Goal: Transaction & Acquisition: Book appointment/travel/reservation

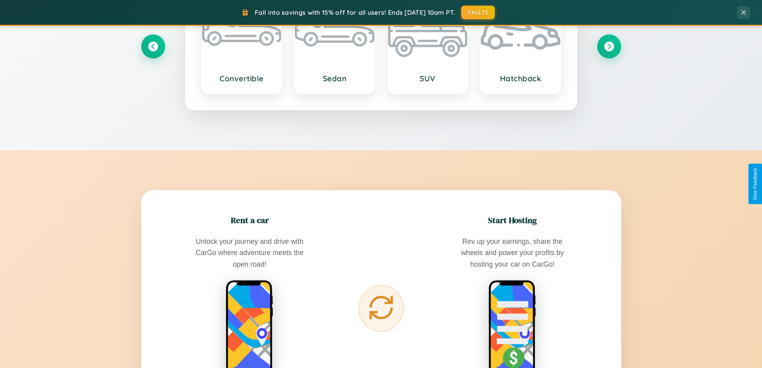
scroll to position [1540, 0]
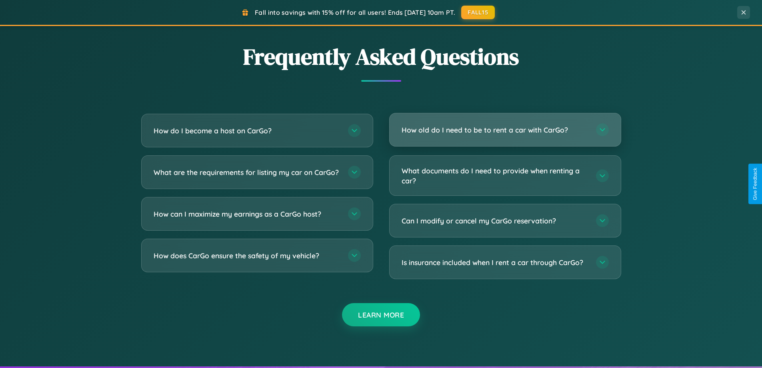
click at [505, 130] on h3 "How old do I need to be to rent a car with CarGo?" at bounding box center [495, 130] width 186 height 10
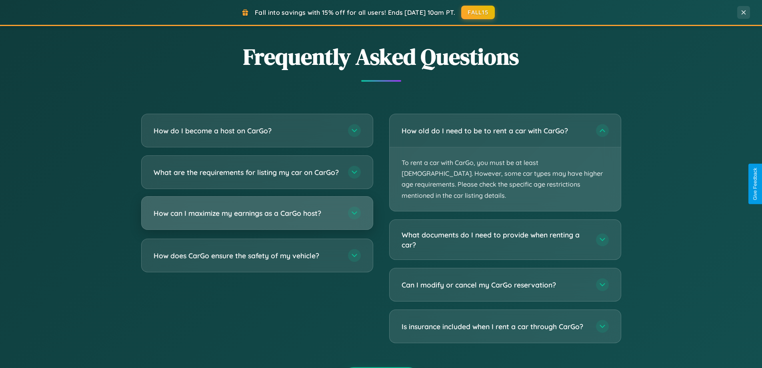
click at [257, 218] on h3 "How can I maximize my earnings as a CarGo host?" at bounding box center [247, 213] width 186 height 10
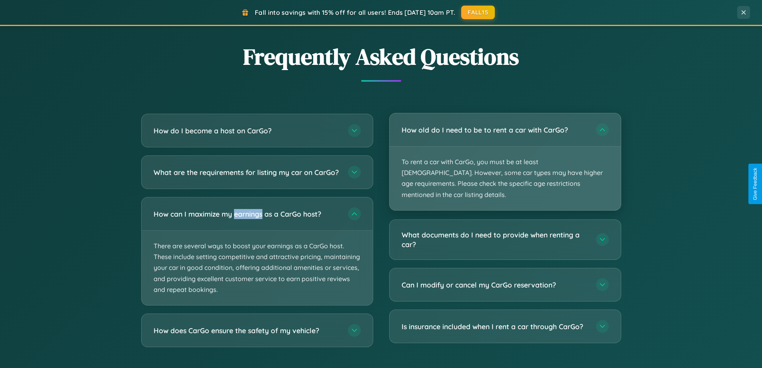
click at [505, 156] on p "To rent a car with CarGo, you must be at least [DEMOGRAPHIC_DATA]. However, som…" at bounding box center [505, 178] width 231 height 64
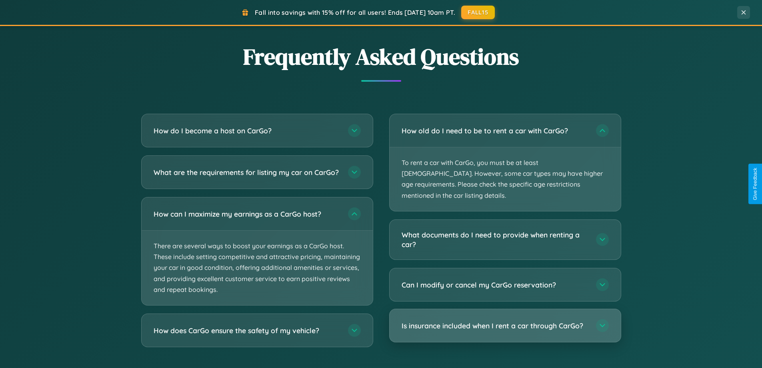
click at [505, 320] on h3 "Is insurance included when I rent a car through CarGo?" at bounding box center [495, 325] width 186 height 10
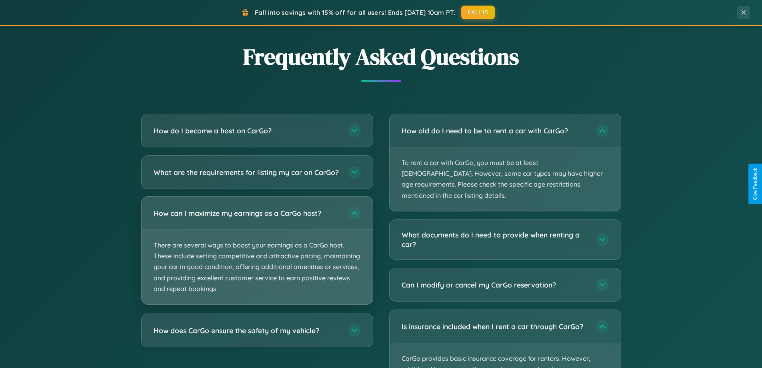
click at [257, 257] on p "There are several ways to boost your earnings as a CarGo host. These include se…" at bounding box center [257, 267] width 231 height 74
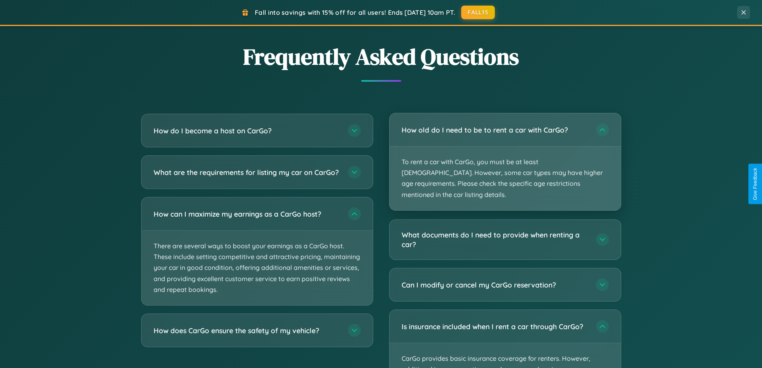
click at [505, 157] on p "To rent a car with CarGo, you must be at least [DEMOGRAPHIC_DATA]. However, som…" at bounding box center [505, 178] width 231 height 64
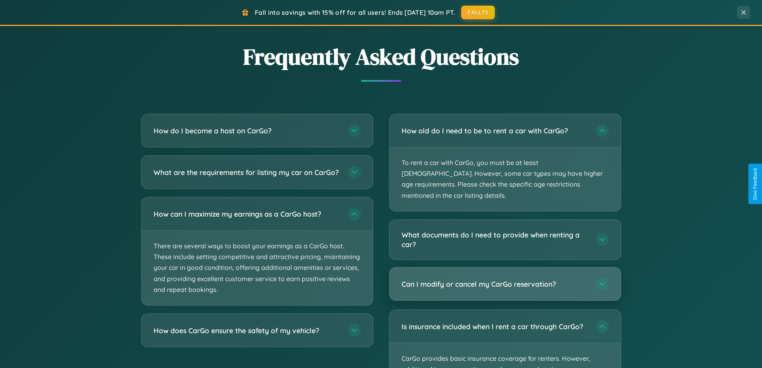
click at [505, 279] on h3 "Can I modify or cancel my CarGo reservation?" at bounding box center [495, 284] width 186 height 10
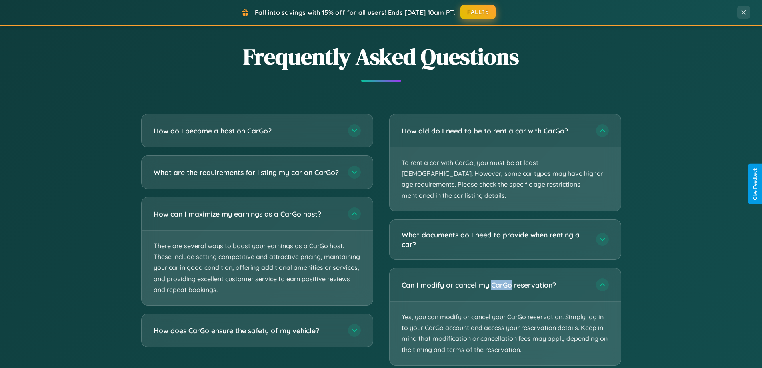
click at [479, 12] on button "FALL15" at bounding box center [478, 12] width 35 height 14
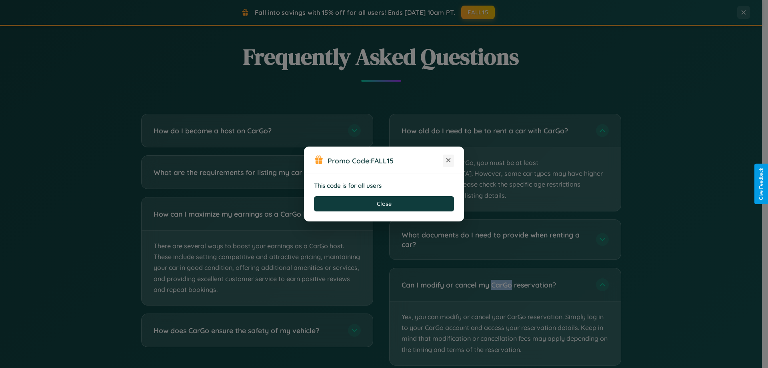
click at [449, 160] on icon at bounding box center [448, 160] width 8 height 8
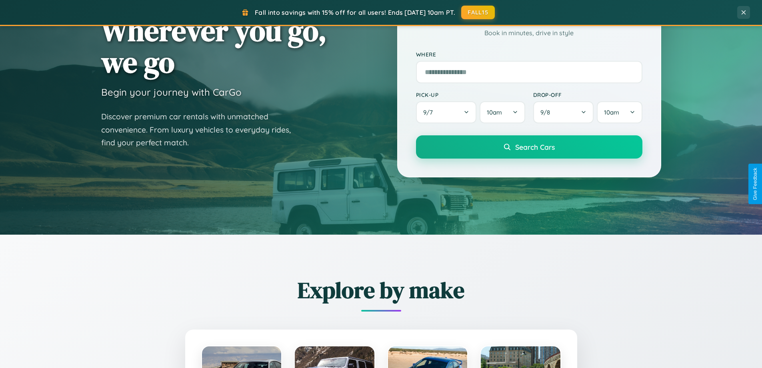
scroll to position [24, 0]
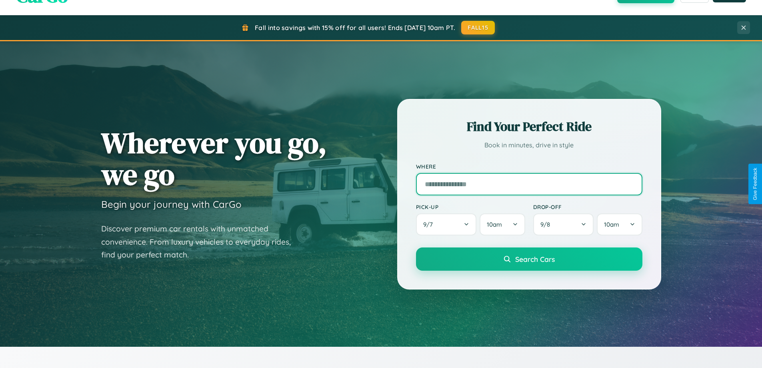
click at [529, 184] on input "text" at bounding box center [529, 184] width 226 height 22
type input "********"
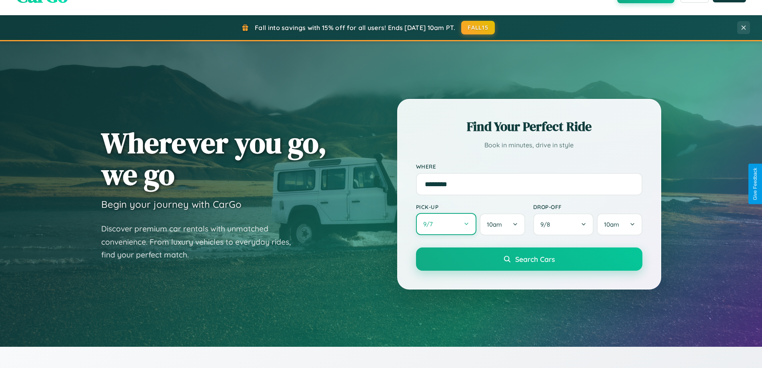
click at [446, 224] on button "9 / 7" at bounding box center [446, 224] width 61 height 22
select select "*"
select select "****"
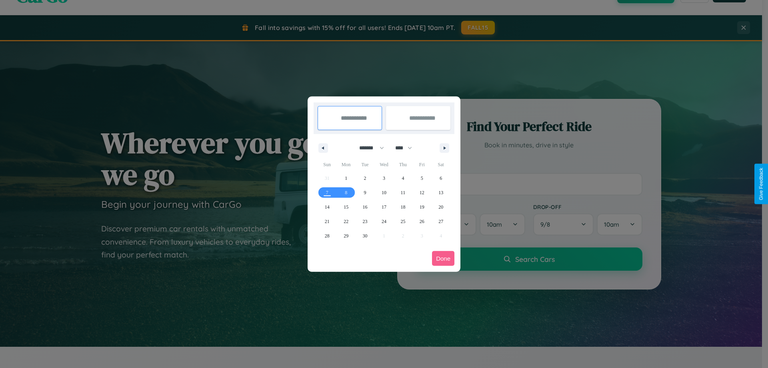
drag, startPoint x: 368, startPoint y: 148, endPoint x: 384, endPoint y: 160, distance: 20.5
click at [368, 148] on select "******* ******** ***** ***** *** **** **** ****** ********* ******* ******** **…" at bounding box center [370, 147] width 34 height 13
select select "*"
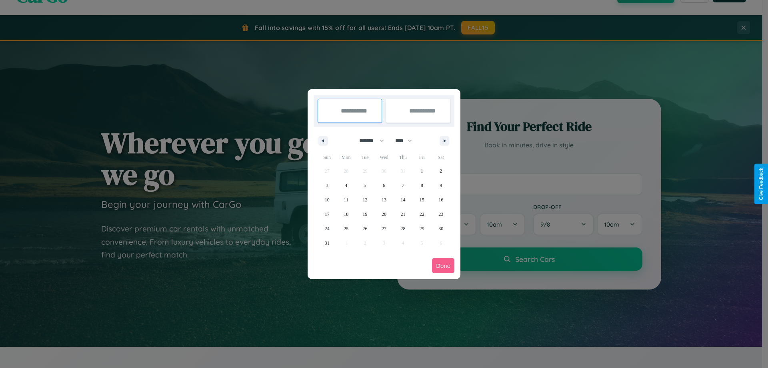
click at [407, 140] on select "**** **** **** **** **** **** **** **** **** **** **** **** **** **** **** ****…" at bounding box center [403, 140] width 24 height 13
select select "****"
click at [346, 185] on span "3" at bounding box center [346, 185] width 2 height 14
type input "**********"
click at [384, 185] on span "5" at bounding box center [384, 185] width 2 height 14
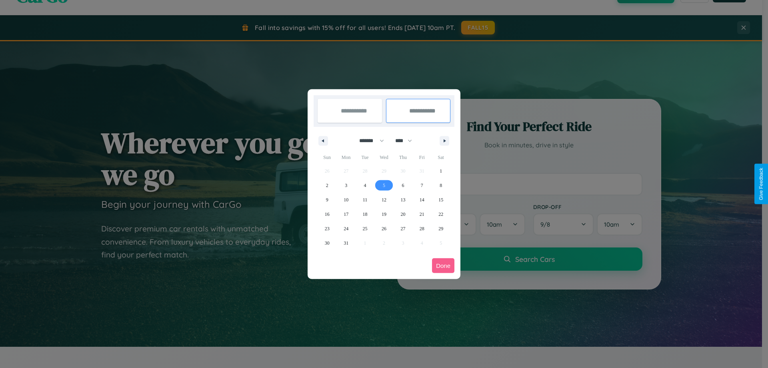
type input "**********"
click at [443, 265] on button "Done" at bounding box center [443, 265] width 22 height 15
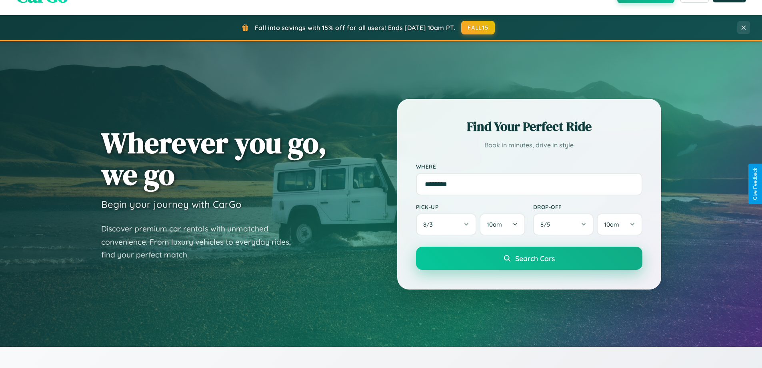
click at [529, 258] on span "Search Cars" at bounding box center [535, 258] width 40 height 9
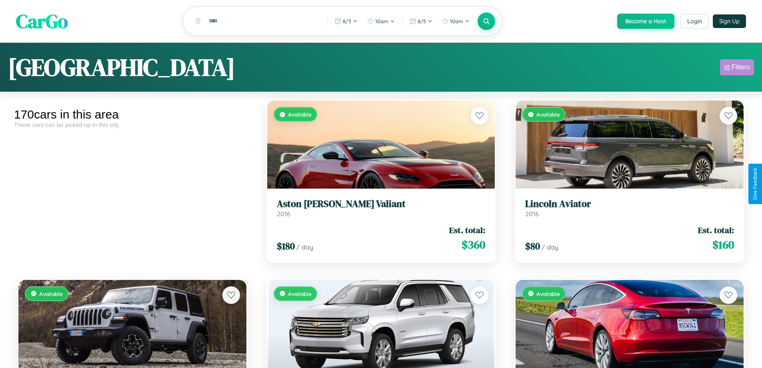
click at [737, 68] on div "Filters" at bounding box center [741, 67] width 18 height 8
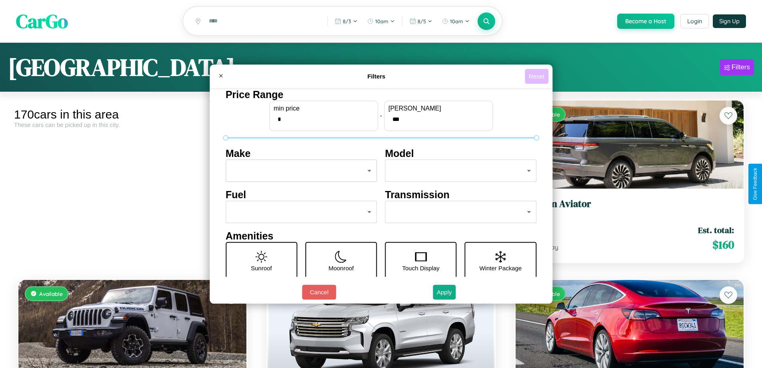
click at [538, 76] on button "Reset" at bounding box center [537, 76] width 24 height 15
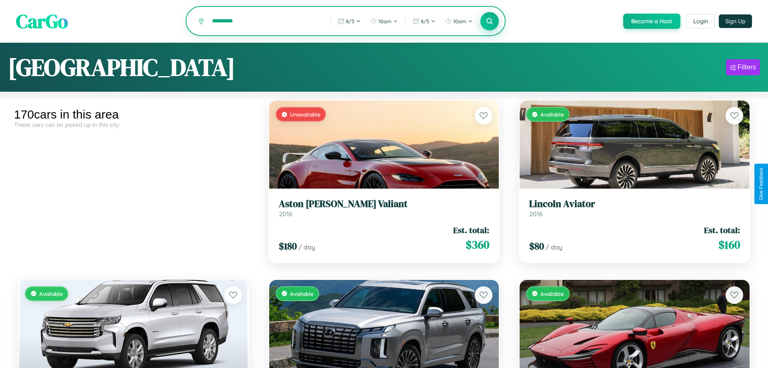
type input "*********"
click at [486, 22] on icon at bounding box center [487, 21] width 8 height 8
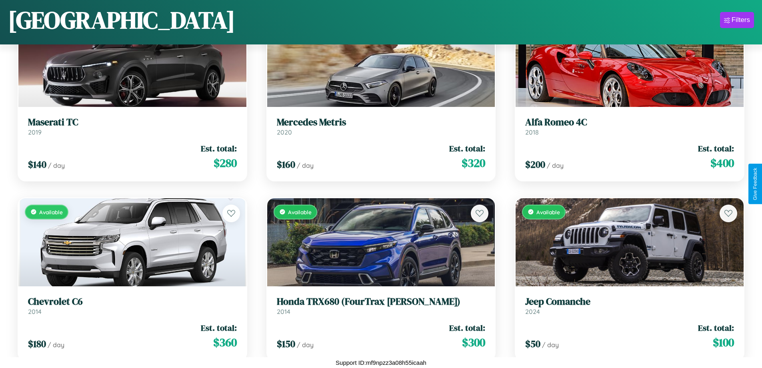
scroll to position [1904, 0]
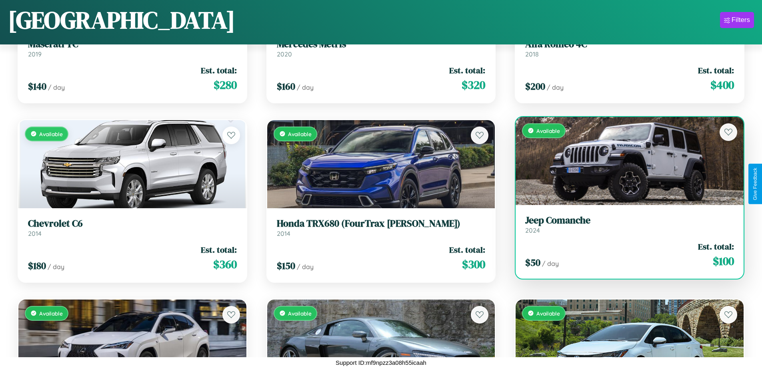
click at [625, 227] on link "Jeep Comanche 2024" at bounding box center [629, 224] width 209 height 20
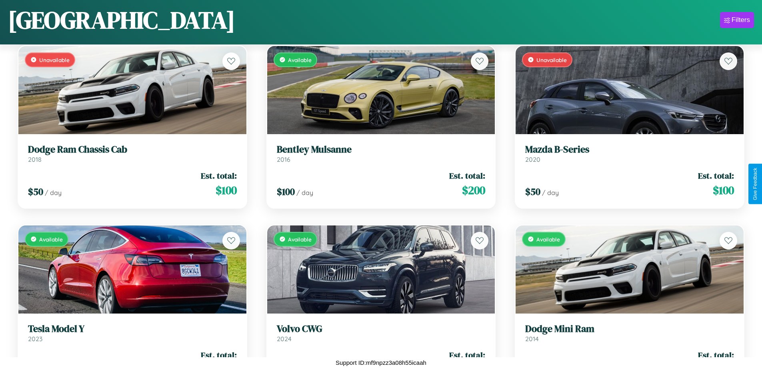
scroll to position [4233, 0]
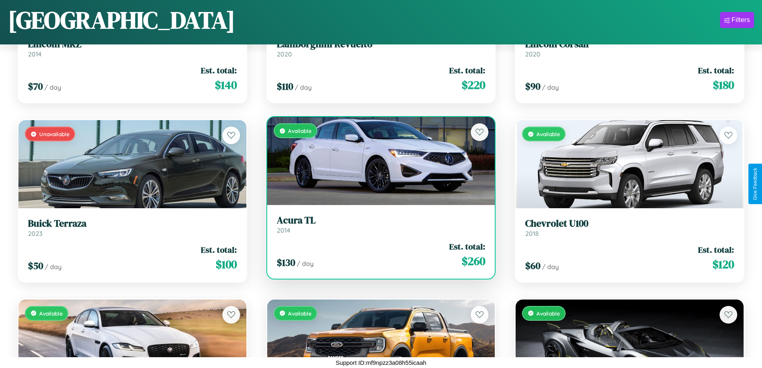
click at [378, 224] on h3 "Acura TL" at bounding box center [381, 220] width 209 height 12
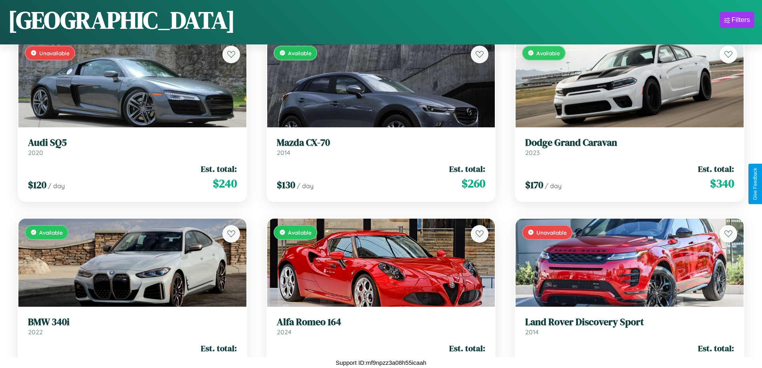
scroll to position [7637, 0]
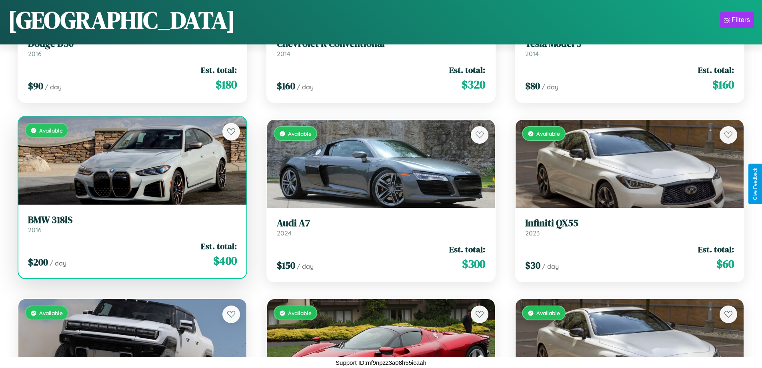
click at [131, 224] on h3 "BMW 318iS" at bounding box center [132, 220] width 209 height 12
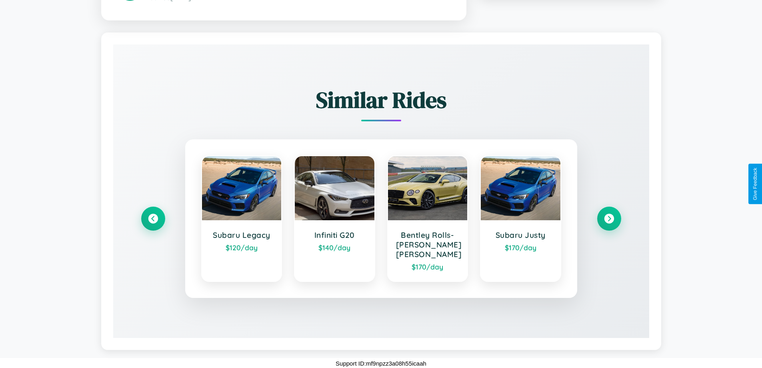
scroll to position [479, 0]
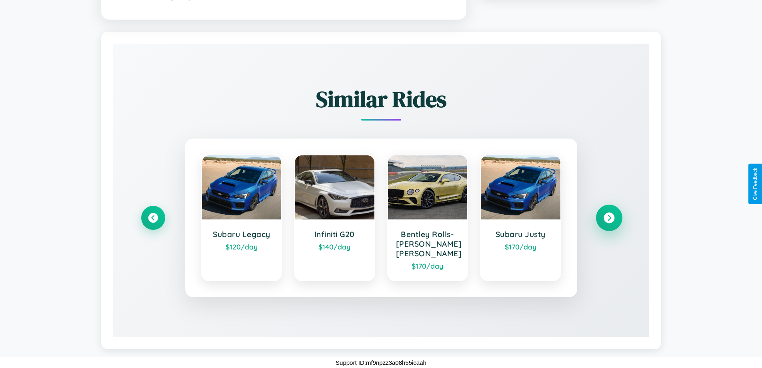
click at [609, 217] on icon at bounding box center [609, 217] width 11 height 11
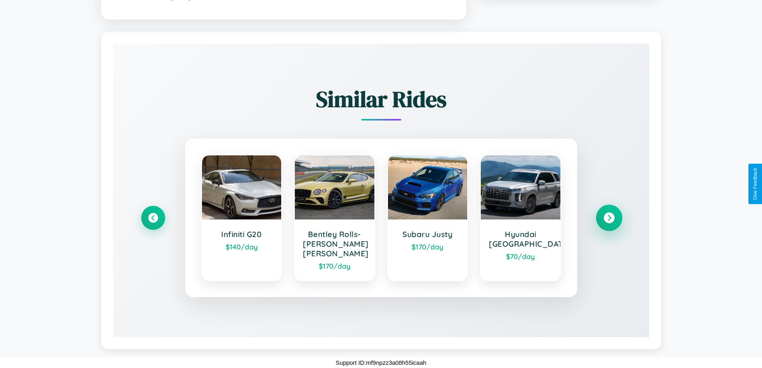
click at [609, 217] on icon at bounding box center [609, 217] width 11 height 11
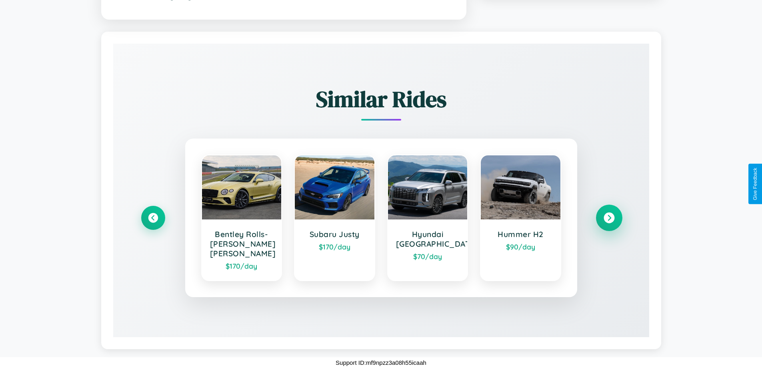
click at [609, 217] on icon at bounding box center [609, 217] width 11 height 11
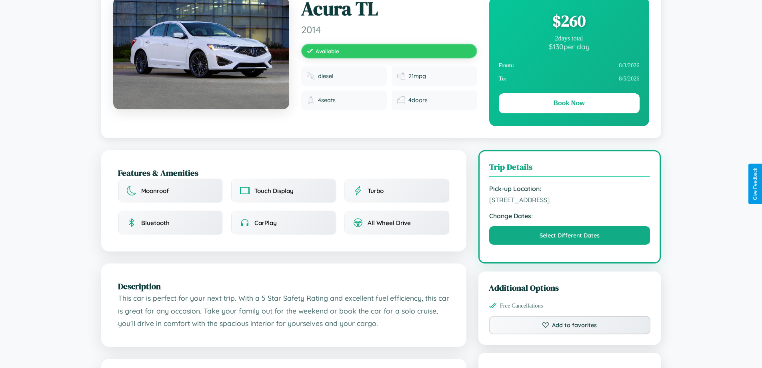
scroll to position [0, 0]
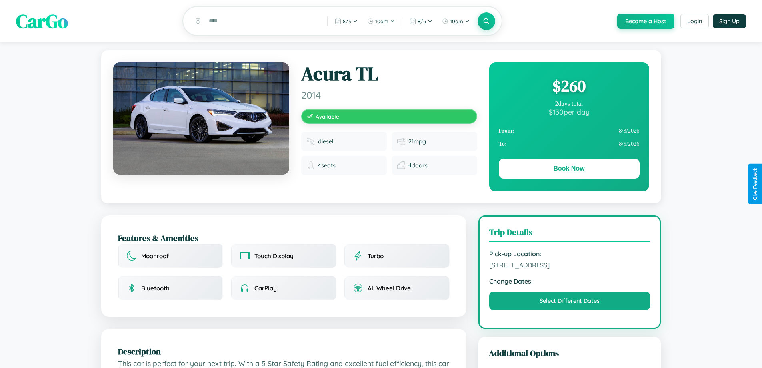
click at [569, 87] on div "$ 260" at bounding box center [569, 86] width 141 height 22
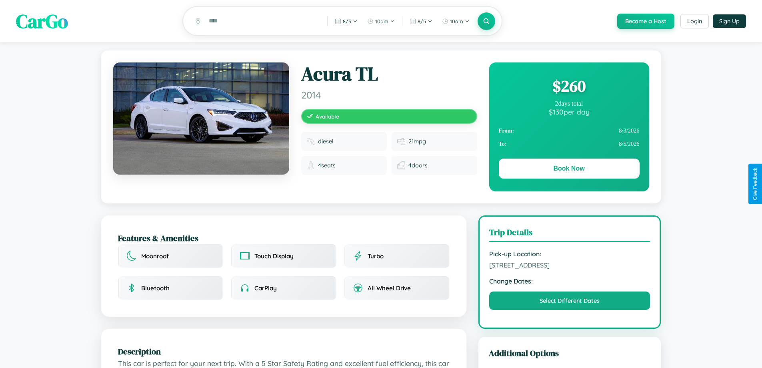
click at [569, 87] on div "$ 260" at bounding box center [569, 86] width 141 height 22
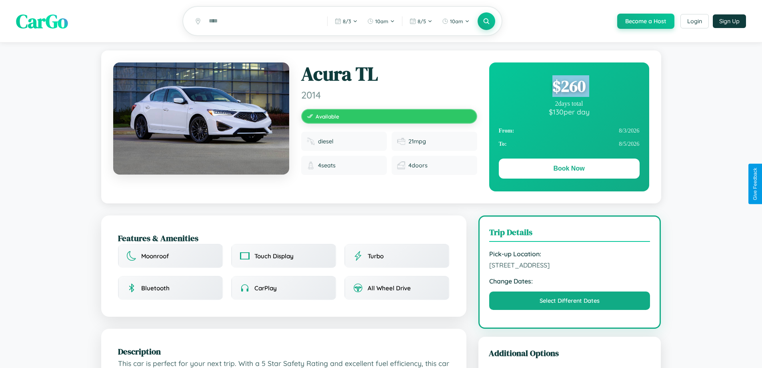
click at [569, 87] on div "$ 260" at bounding box center [569, 86] width 141 height 22
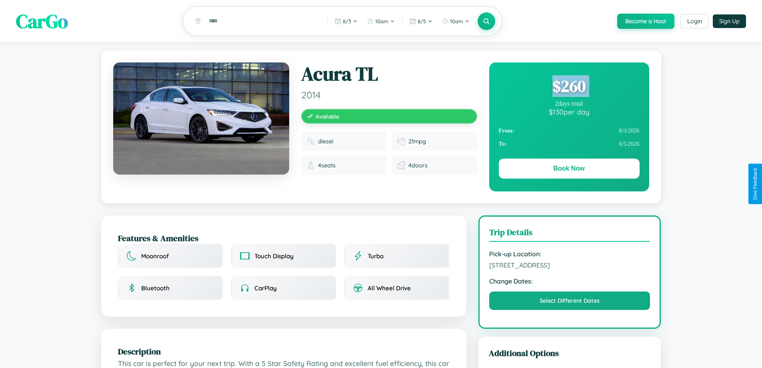
click at [569, 87] on div "$ 260" at bounding box center [569, 86] width 141 height 22
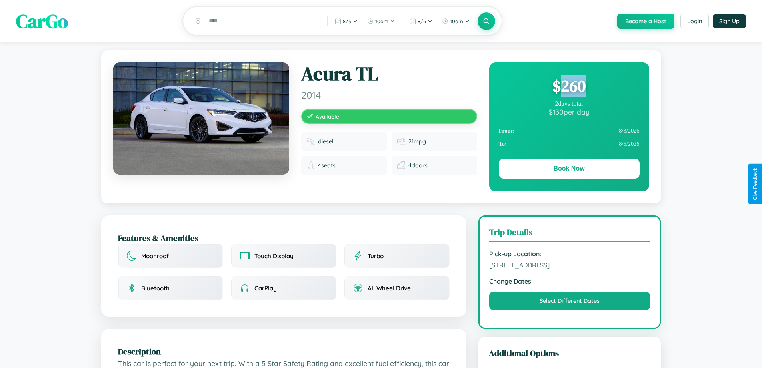
click at [569, 87] on div "$ 260" at bounding box center [569, 86] width 141 height 22
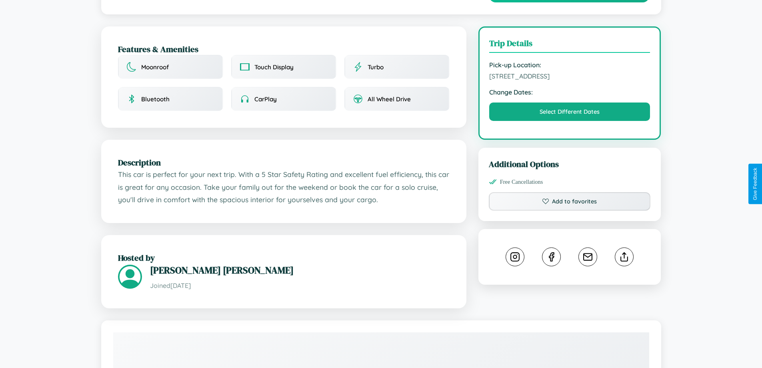
scroll to position [208, 0]
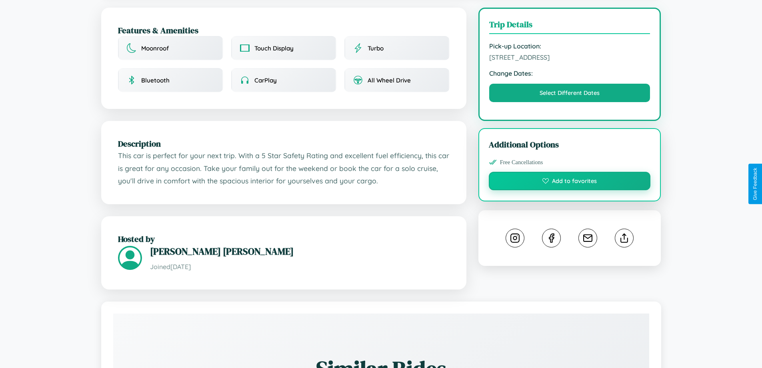
click at [570, 182] on button "Add to favorites" at bounding box center [570, 181] width 162 height 18
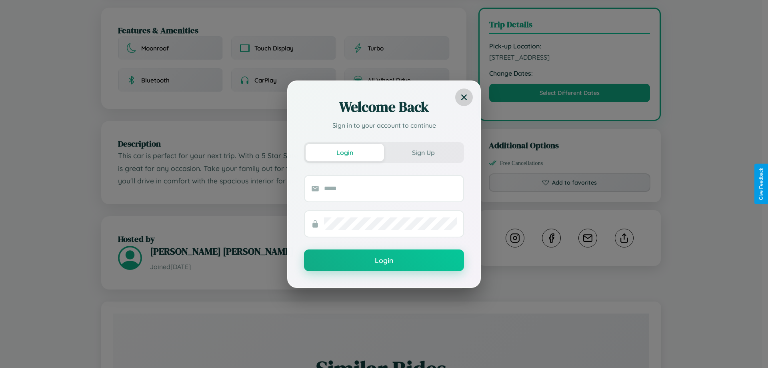
click at [464, 97] on icon at bounding box center [464, 97] width 6 height 6
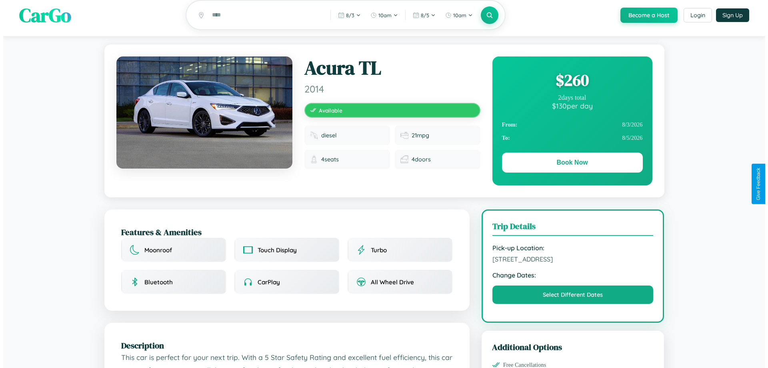
scroll to position [0, 0]
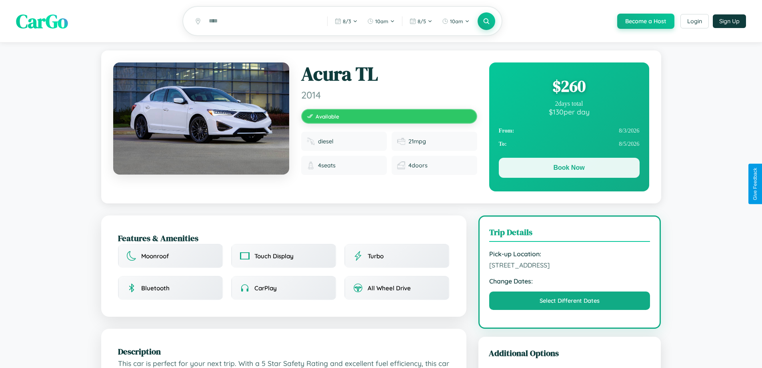
click at [569, 169] on button "Book Now" at bounding box center [569, 168] width 141 height 20
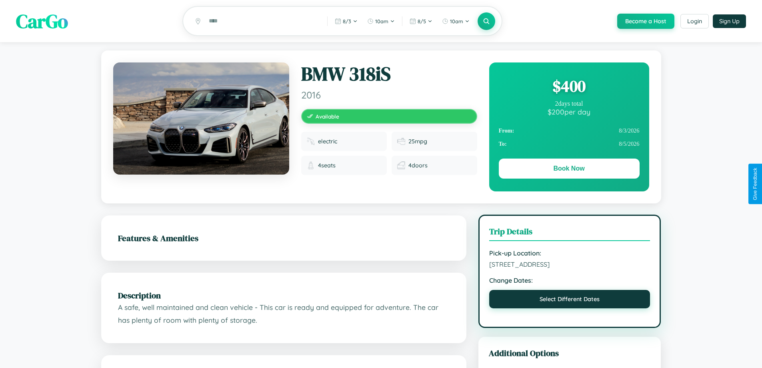
click at [570, 300] on button "Select Different Dates" at bounding box center [569, 299] width 161 height 18
select select "*"
select select "****"
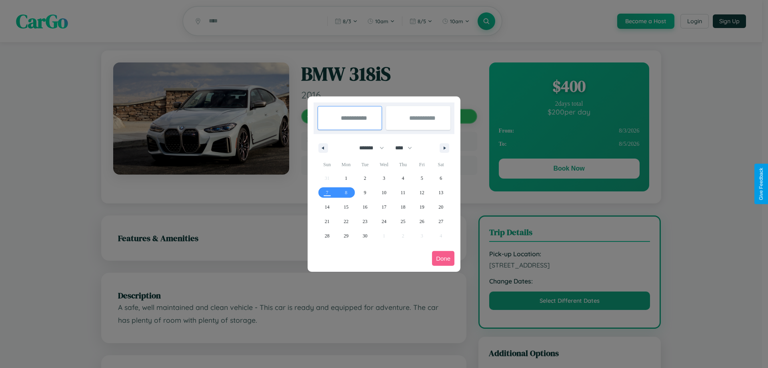
click at [368, 148] on select "******* ******** ***** ***** *** **** **** ****** ********* ******* ******** **…" at bounding box center [370, 147] width 34 height 13
select select "*"
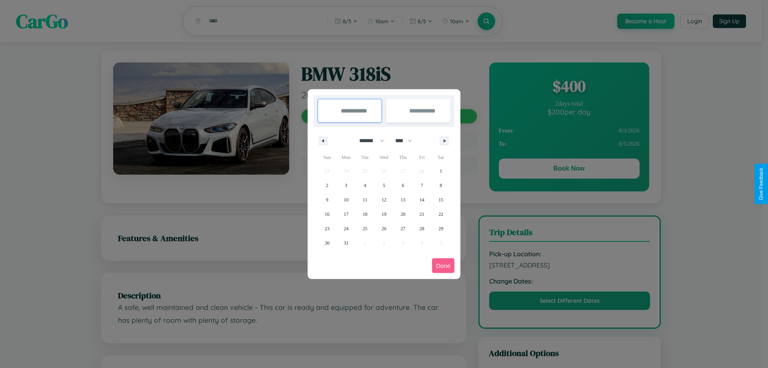
drag, startPoint x: 407, startPoint y: 140, endPoint x: 384, endPoint y: 160, distance: 30.6
click at [407, 140] on select "**** **** **** **** **** **** **** **** **** **** **** **** **** **** **** ****…" at bounding box center [403, 140] width 24 height 13
select select "****"
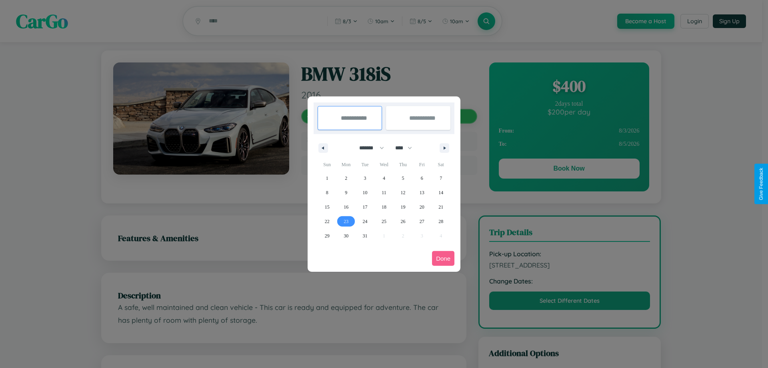
click at [346, 221] on span "23" at bounding box center [346, 221] width 5 height 14
type input "**********"
click at [365, 235] on span "31" at bounding box center [365, 235] width 5 height 14
type input "**********"
click at [443, 258] on button "Done" at bounding box center [443, 258] width 22 height 15
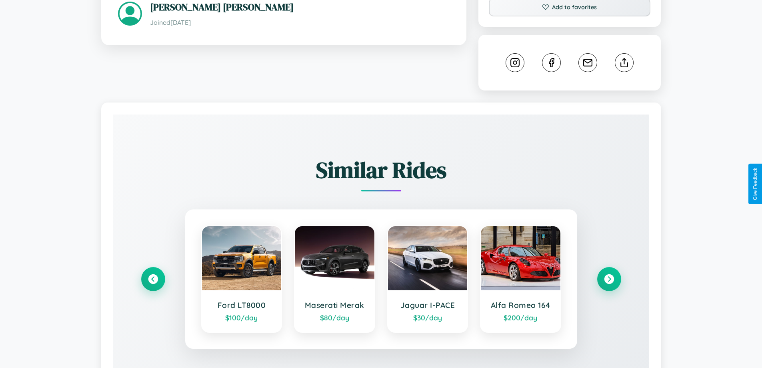
scroll to position [436, 0]
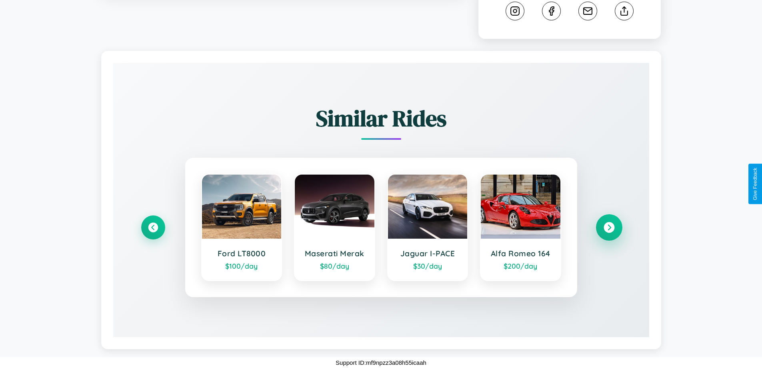
click at [609, 227] on icon at bounding box center [609, 227] width 11 height 11
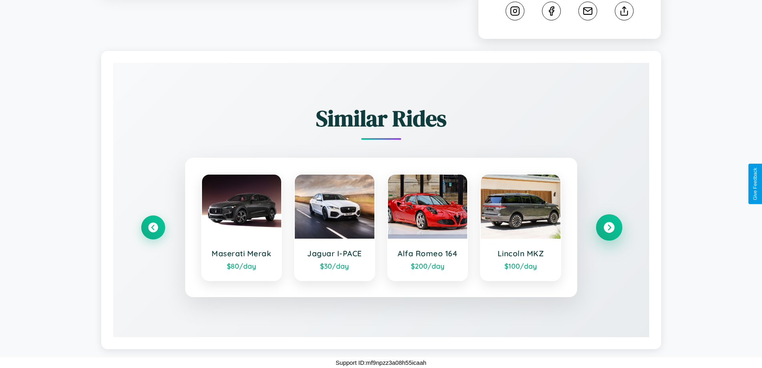
click at [609, 227] on icon at bounding box center [609, 227] width 11 height 11
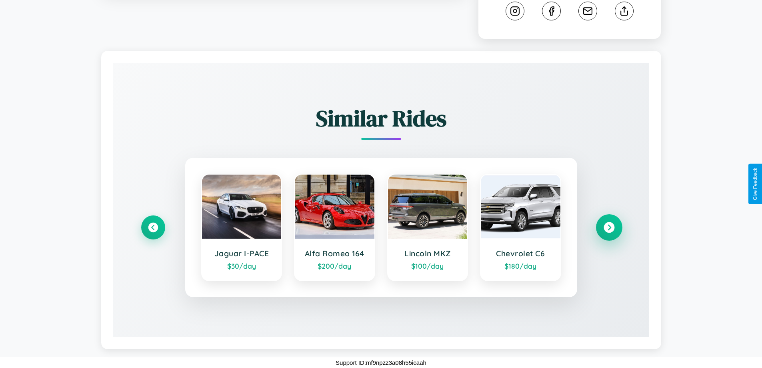
click at [609, 227] on icon at bounding box center [609, 227] width 11 height 11
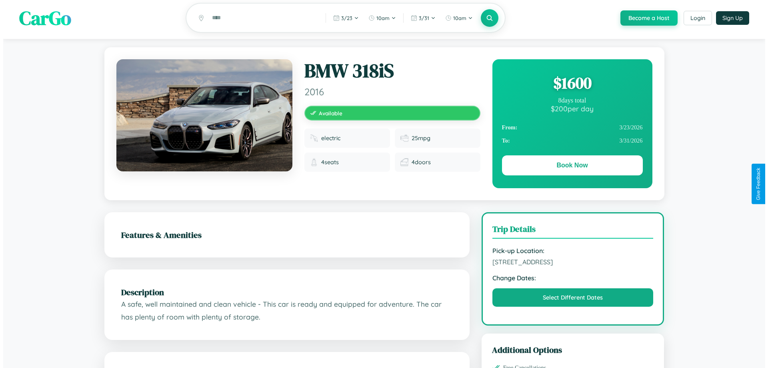
scroll to position [0, 0]
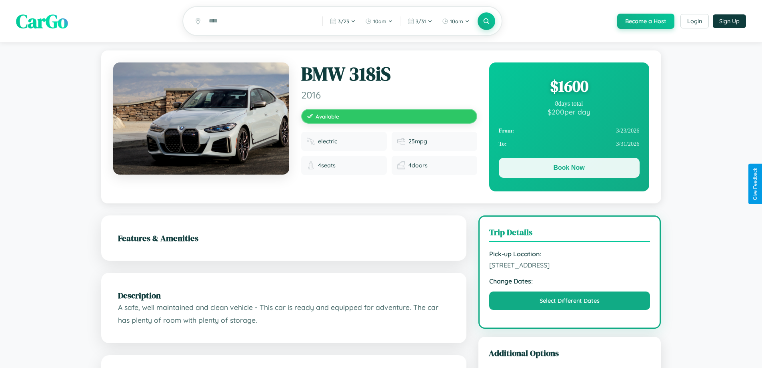
click at [569, 169] on button "Book Now" at bounding box center [569, 168] width 141 height 20
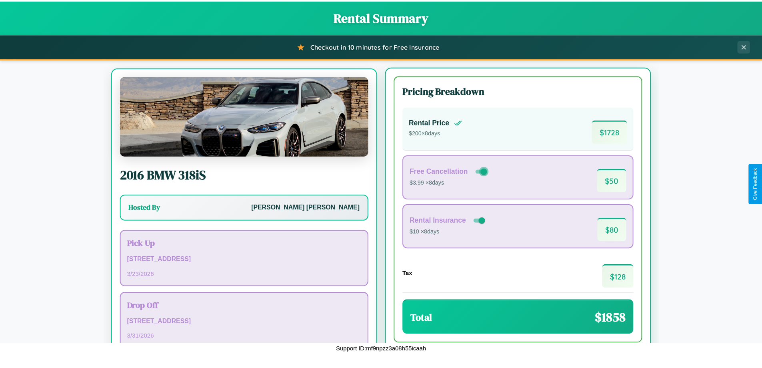
scroll to position [37, 0]
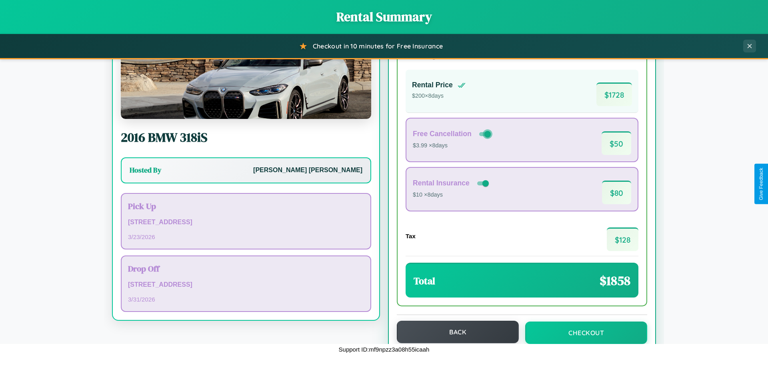
click at [454, 332] on button "Back" at bounding box center [458, 331] width 122 height 22
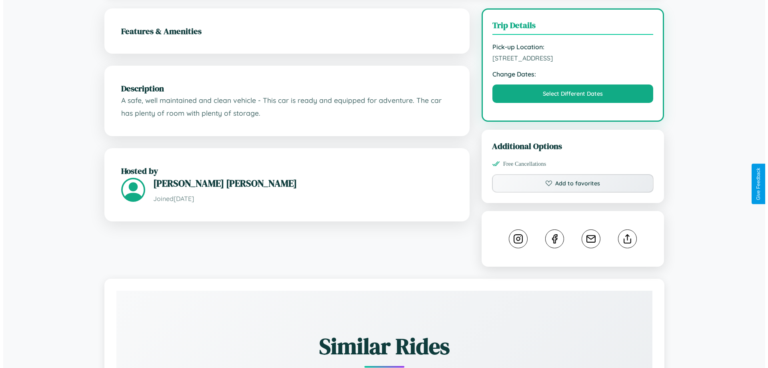
scroll to position [208, 0]
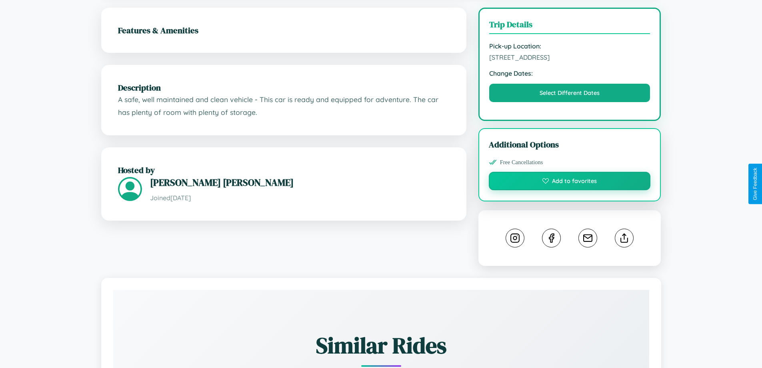
click at [570, 182] on button "Add to favorites" at bounding box center [570, 181] width 162 height 18
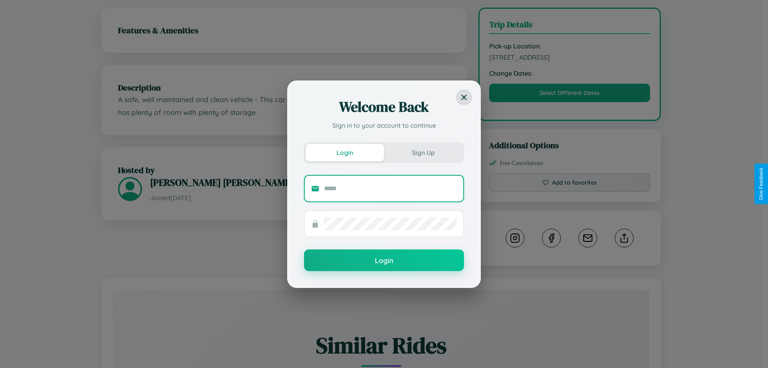
click at [390, 188] on input "text" at bounding box center [390, 188] width 133 height 13
